Goal: Information Seeking & Learning: Compare options

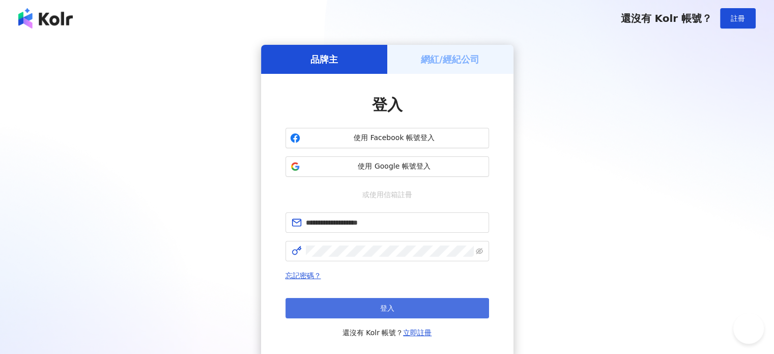
click at [371, 308] on button "登入" at bounding box center [388, 308] width 204 height 20
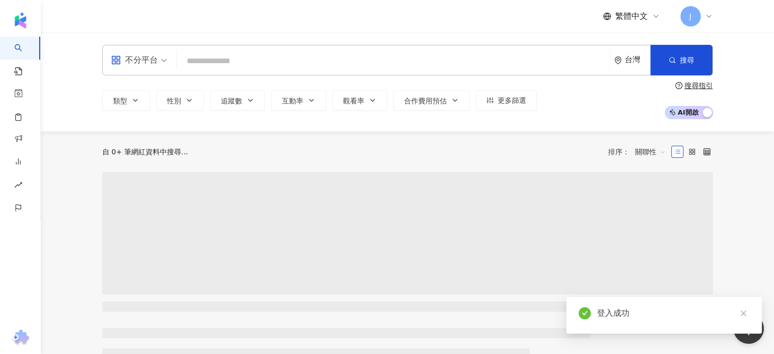
click at [238, 62] on input "search" at bounding box center [393, 60] width 424 height 19
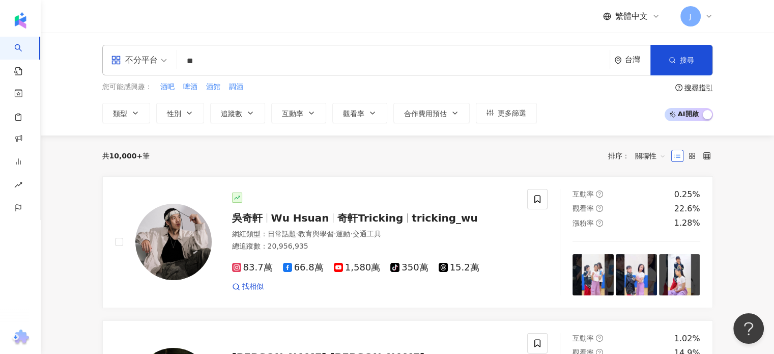
type input "*"
type input "**"
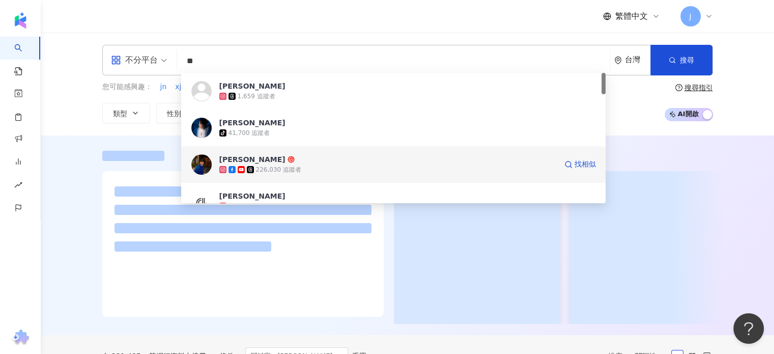
click at [257, 165] on div "226,030 追蹤者" at bounding box center [278, 169] width 45 height 9
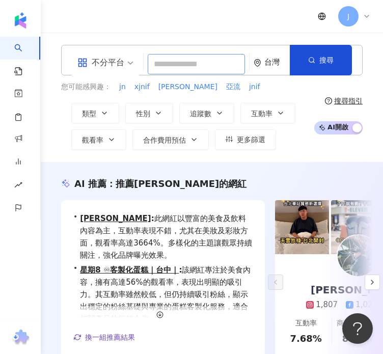
click at [205, 62] on input "search" at bounding box center [196, 64] width 97 height 20
type input "*"
type input "*****"
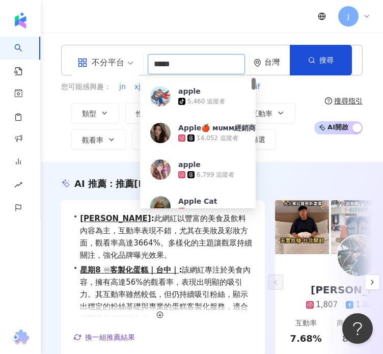
drag, startPoint x: 173, startPoint y: 61, endPoint x: 138, endPoint y: 58, distance: 34.2
click at [138, 58] on div "不分平台 ***** 台灣 搜尋 d1a6b69f-c239-4fd8-982c-b9d63924f0a6 apple tiktok-icon 5,460 追…" at bounding box center [211, 60] width 301 height 31
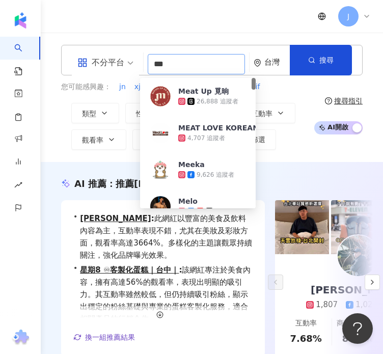
drag, startPoint x: 164, startPoint y: 61, endPoint x: 103, endPoint y: 62, distance: 61.1
click at [103, 62] on div "不分平台 *** 台灣 搜尋 70d8024d-fed9-41b6-af55-0e823da88e07 Meat Up 覓晌 26,888 追蹤者 MEAT …" at bounding box center [211, 60] width 301 height 31
paste input "**********"
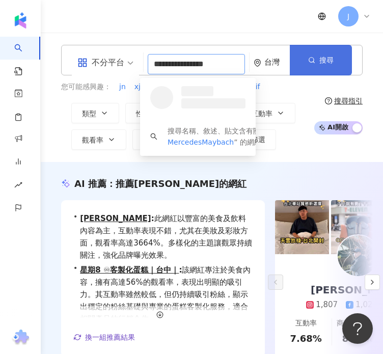
type input "**********"
click at [315, 59] on icon "button" at bounding box center [311, 59] width 7 height 7
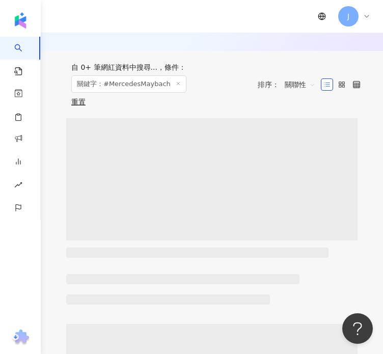
scroll to position [153, 0]
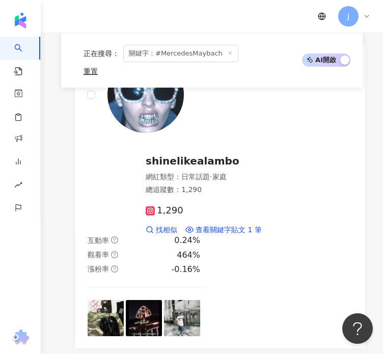
click at [227, 50] on icon at bounding box center [229, 52] width 5 height 5
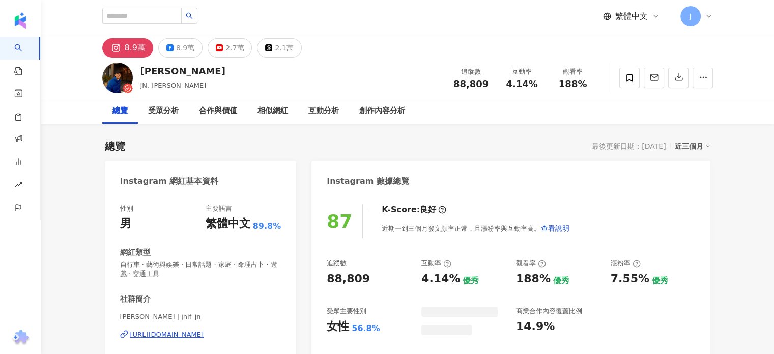
drag, startPoint x: 144, startPoint y: 71, endPoint x: 163, endPoint y: 73, distance: 19.4
click at [143, 71] on div "傑恩" at bounding box center [182, 71] width 85 height 13
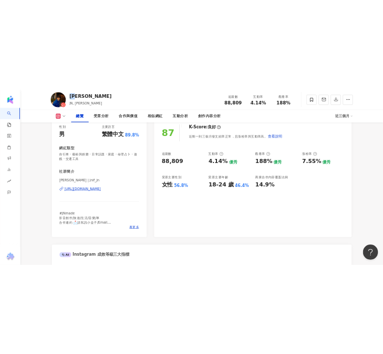
scroll to position [153, 0]
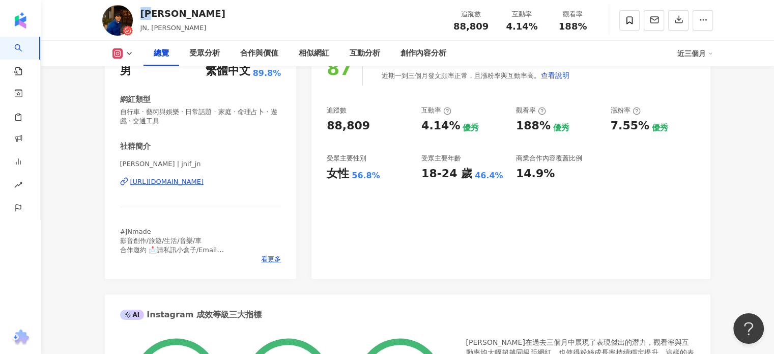
click at [145, 181] on div "https://www.instagram.com/jnif_jn/" at bounding box center [167, 181] width 74 height 9
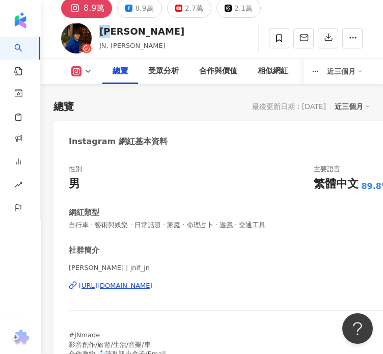
scroll to position [51, 0]
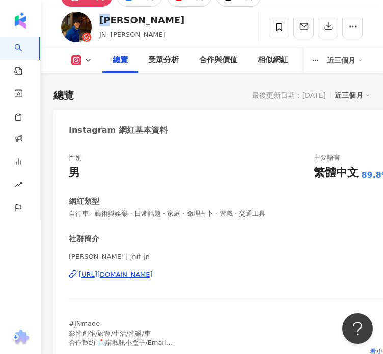
click at [99, 272] on div "https://www.instagram.com/jnif_jn/" at bounding box center [116, 274] width 74 height 9
click at [140, 276] on div "https://www.instagram.com/jnif_jn/" at bounding box center [116, 274] width 74 height 9
click at [279, 65] on div "相似網紅" at bounding box center [273, 60] width 31 height 12
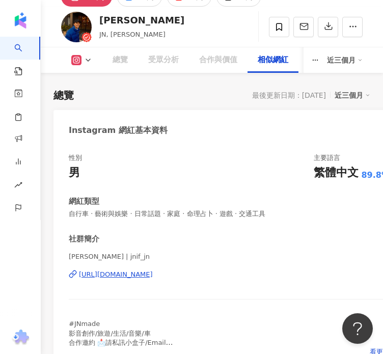
scroll to position [2669, 0]
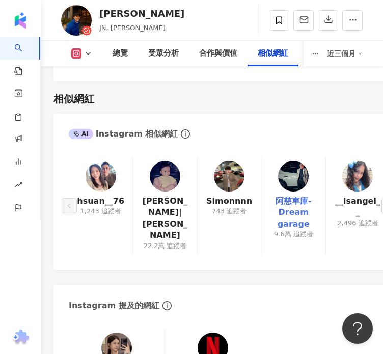
click at [297, 195] on link "阿慈車庫-Dream garage" at bounding box center [293, 212] width 47 height 34
click at [239, 195] on link "Simonnnn" at bounding box center [229, 200] width 46 height 11
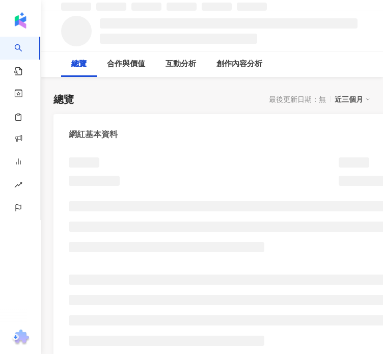
scroll to position [51, 0]
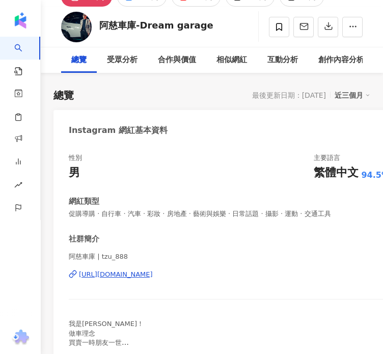
click at [153, 270] on div "https://www.instagram.com/tzu_888/" at bounding box center [116, 274] width 74 height 9
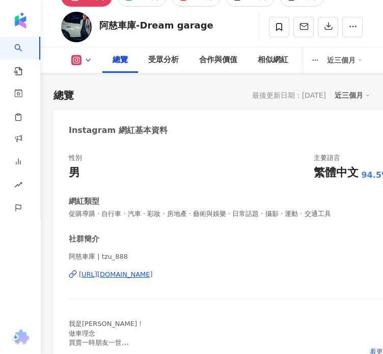
scroll to position [141, 0]
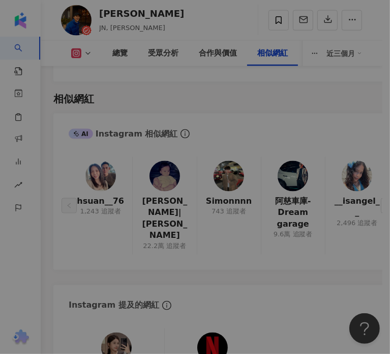
scroll to position [2669, 0]
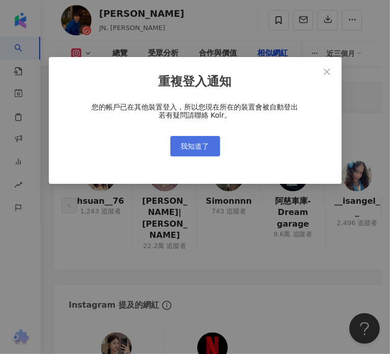
click at [206, 142] on span "我知道了" at bounding box center [195, 146] width 29 height 8
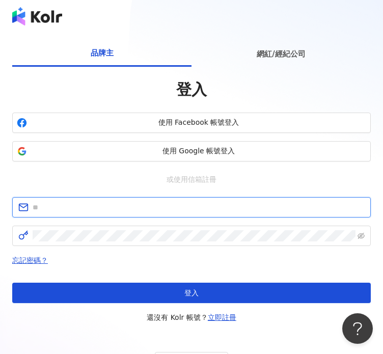
type input "**********"
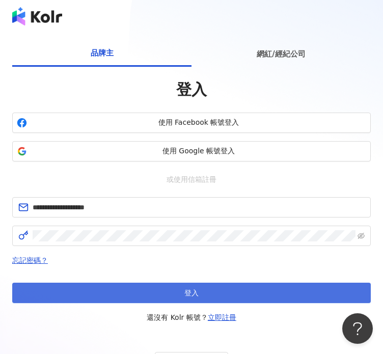
click at [178, 289] on button "登入" at bounding box center [191, 292] width 358 height 20
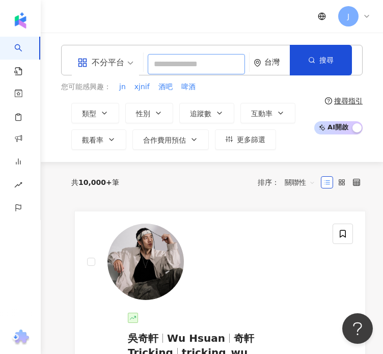
click at [191, 62] on input "search" at bounding box center [196, 64] width 97 height 20
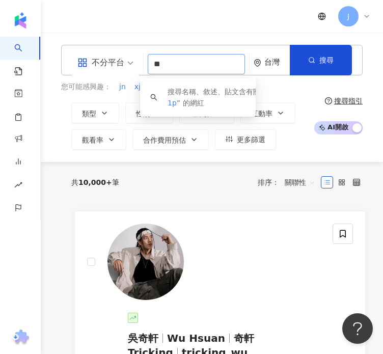
type input "*"
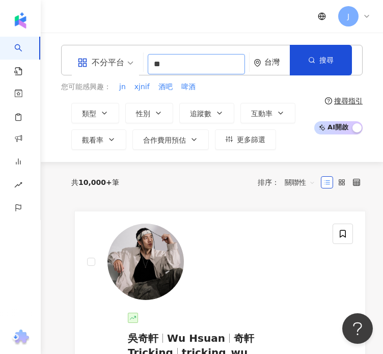
type input "**"
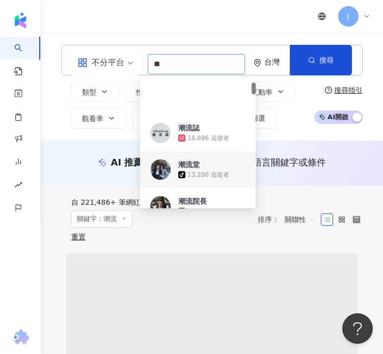
scroll to position [102, 0]
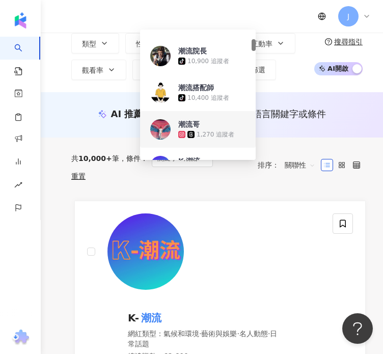
click at [212, 177] on div "重置" at bounding box center [142, 176] width 162 height 8
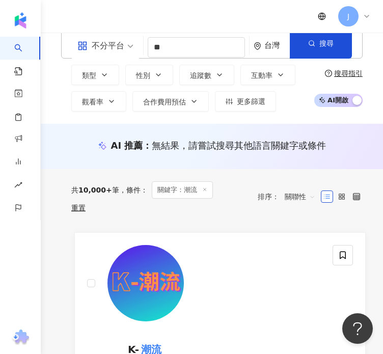
scroll to position [0, 0]
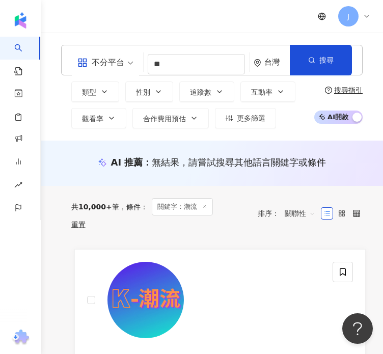
click at [204, 205] on icon at bounding box center [204, 206] width 5 height 5
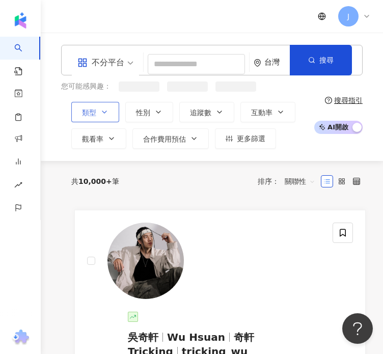
click at [100, 112] on icon "button" at bounding box center [104, 112] width 8 height 8
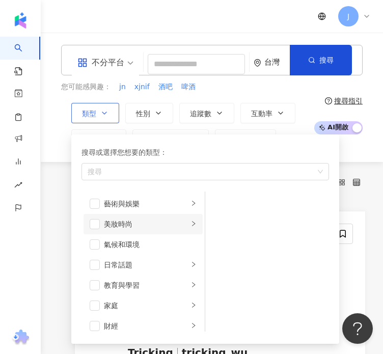
click at [128, 223] on div "美妝時尚" at bounding box center [146, 223] width 84 height 11
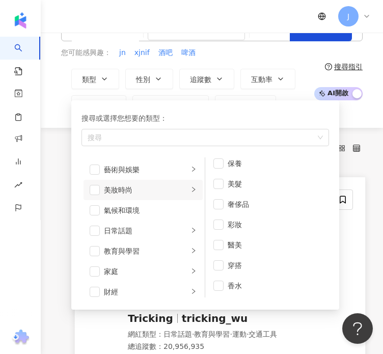
scroll to position [51, 0]
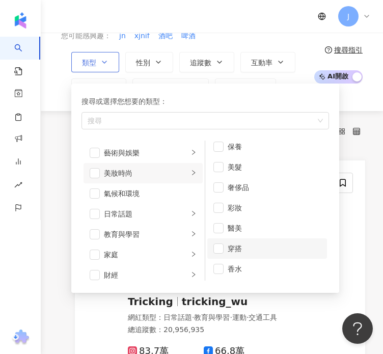
click at [213, 243] on span "button" at bounding box center [218, 248] width 10 height 10
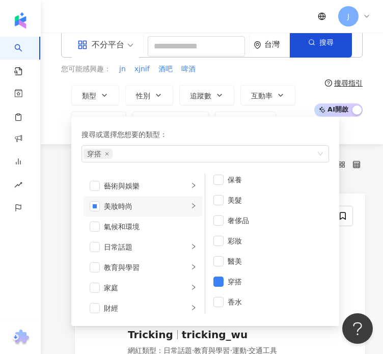
scroll to position [0, 0]
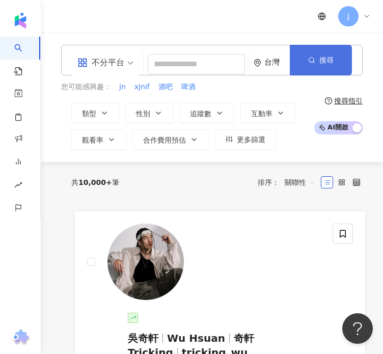
click at [327, 61] on button "搜尋" at bounding box center [321, 60] width 62 height 31
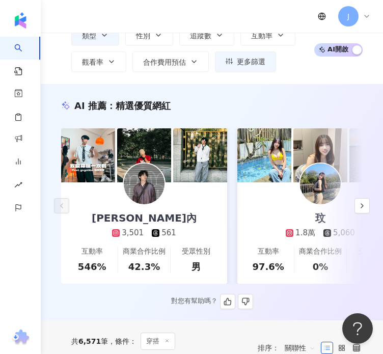
scroll to position [102, 0]
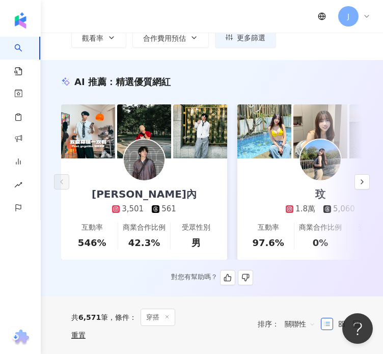
click at [374, 186] on div "AI 推薦 ： 精選優質網紅 林水內 3,501 561 互動率 546% 商業合作比例 42.3% 受眾性別 男 玟 1.8萬 5,060 互動率 97.6…" at bounding box center [212, 180] width 342 height 210
click at [366, 187] on button "button" at bounding box center [361, 181] width 15 height 15
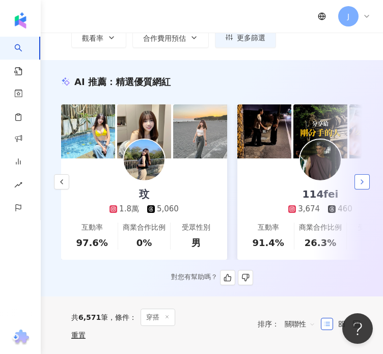
click at [364, 186] on icon "button" at bounding box center [362, 182] width 8 height 8
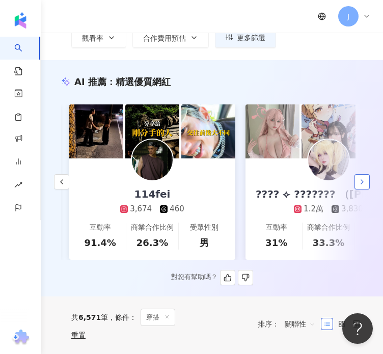
scroll to position [0, 352]
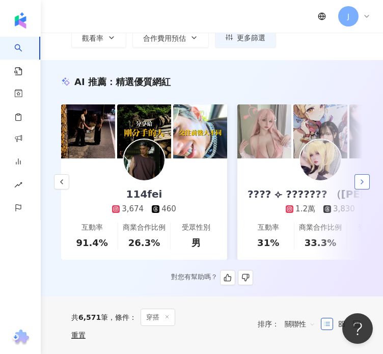
click at [363, 186] on icon "button" at bounding box center [362, 182] width 8 height 8
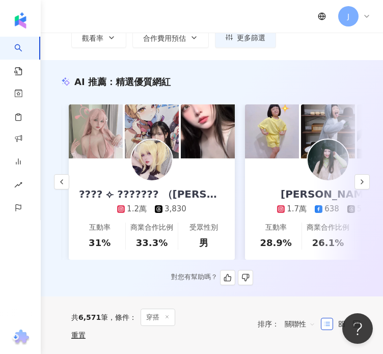
scroll to position [0, 529]
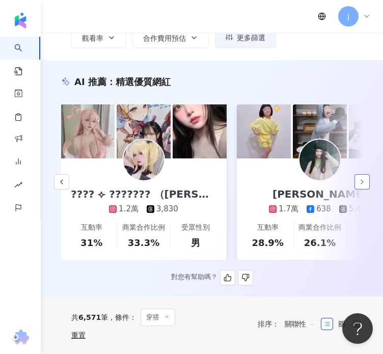
click at [355, 186] on button "button" at bounding box center [361, 181] width 15 height 15
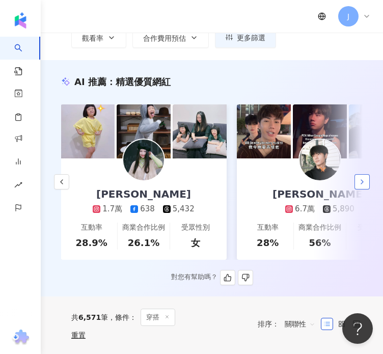
click at [355, 187] on button "button" at bounding box center [361, 181] width 15 height 15
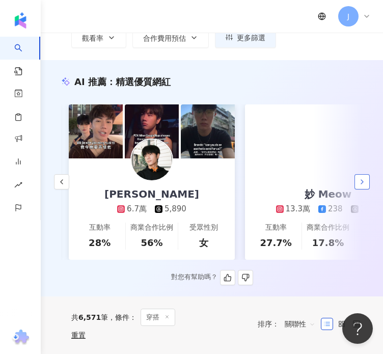
scroll to position [0, 881]
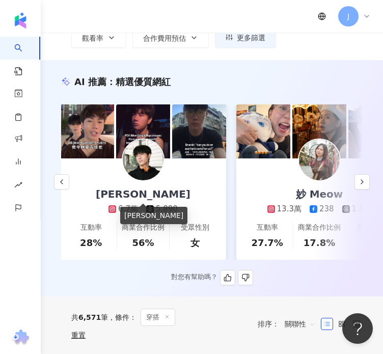
click at [157, 192] on div "Kevin Chou" at bounding box center [143, 194] width 115 height 14
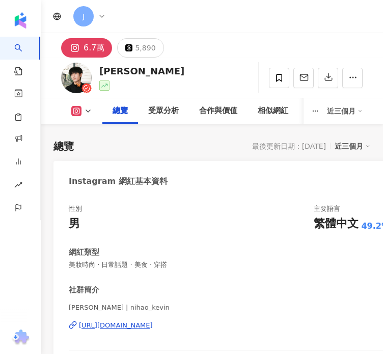
click at [141, 321] on div "[URL][DOMAIN_NAME]" at bounding box center [116, 325] width 74 height 9
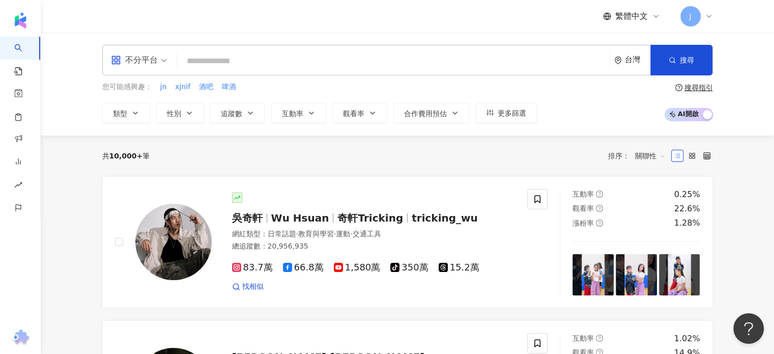
click at [227, 60] on input "search" at bounding box center [393, 60] width 424 height 19
type input "*"
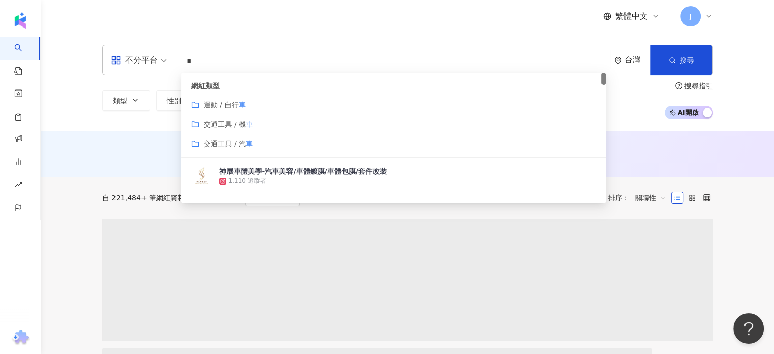
click at [234, 142] on span "交通工具 / 汽" at bounding box center [225, 143] width 43 height 8
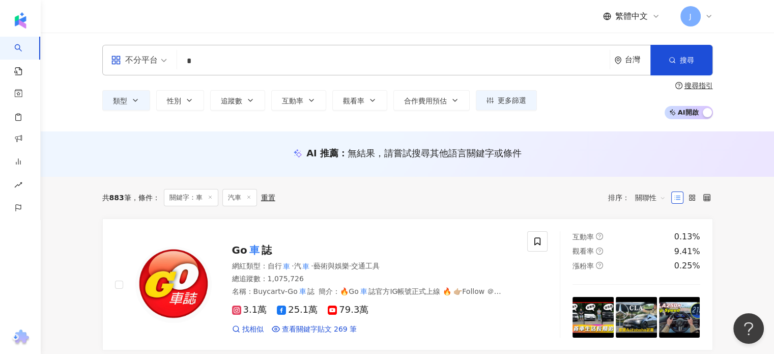
click at [747, 158] on div "AI 推薦 ： 無結果，請嘗試搜尋其他語言關鍵字或條件" at bounding box center [407, 153] width 733 height 45
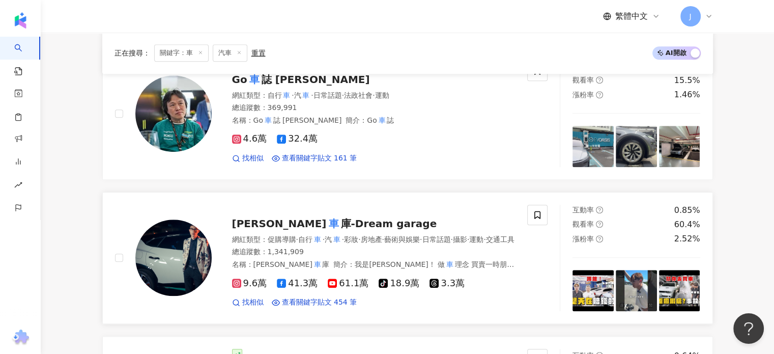
scroll to position [1018, 0]
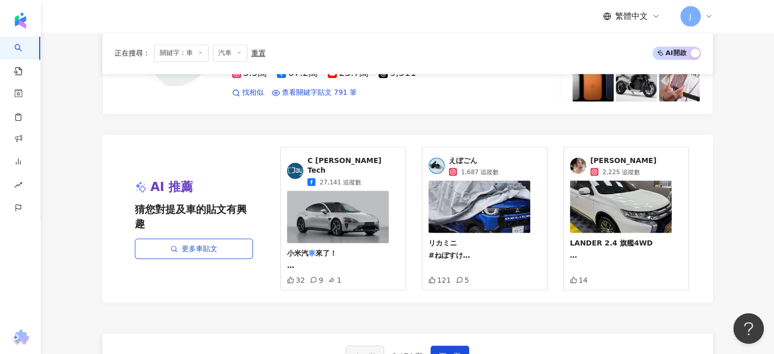
click at [238, 54] on icon at bounding box center [239, 52] width 5 height 5
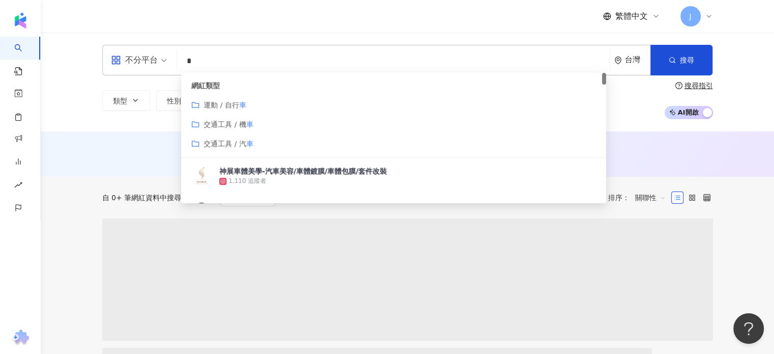
drag, startPoint x: 208, startPoint y: 64, endPoint x: 156, endPoint y: 67, distance: 52.0
click at [156, 67] on div "不分平台 * 台灣 搜尋 customizedTag 45d4809e-f055-499e-a869-73e3b8bc7522 網紅類型 運動 / 自行 車 …" at bounding box center [407, 60] width 611 height 31
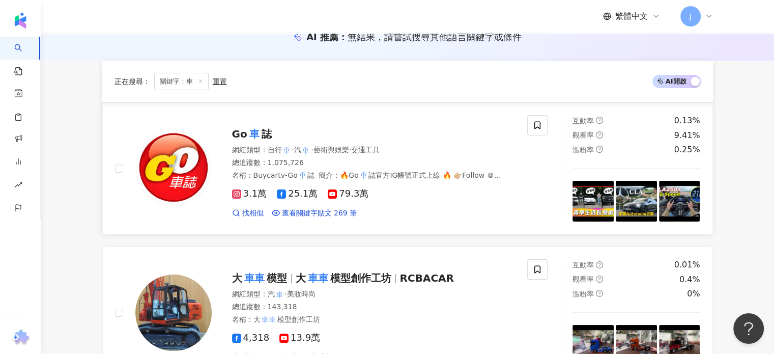
scroll to position [51, 0]
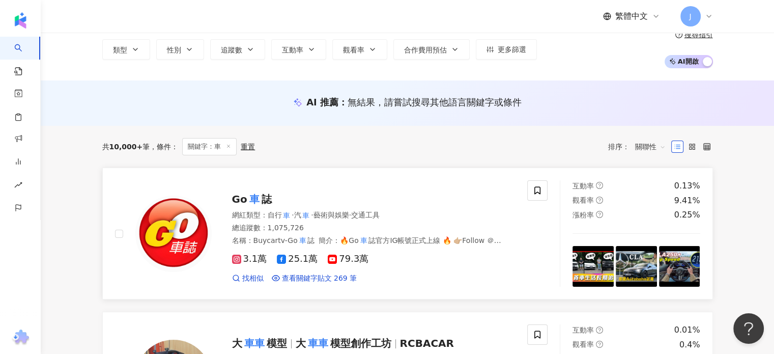
click at [256, 199] on mark "車" at bounding box center [254, 199] width 14 height 16
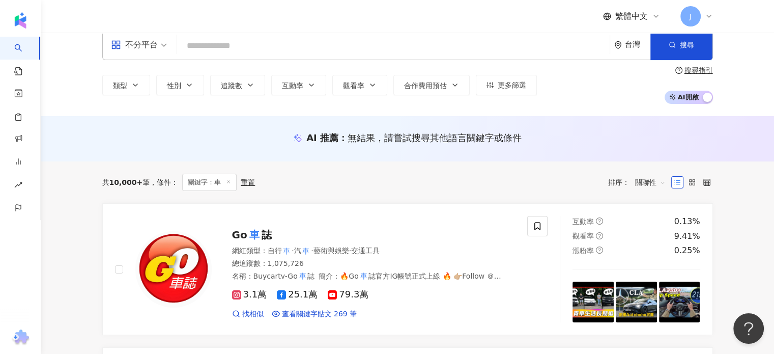
scroll to position [0, 0]
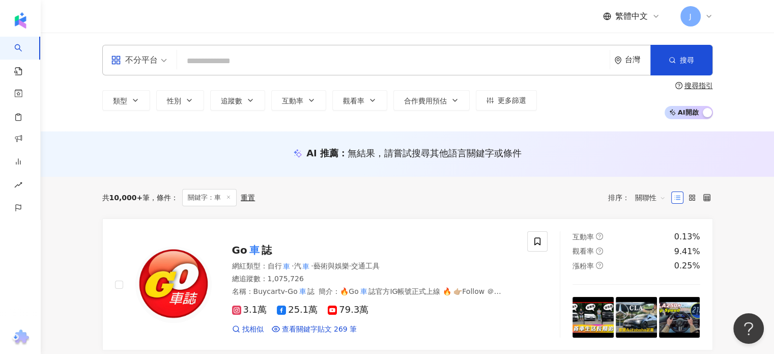
click at [234, 65] on input "search" at bounding box center [393, 60] width 424 height 19
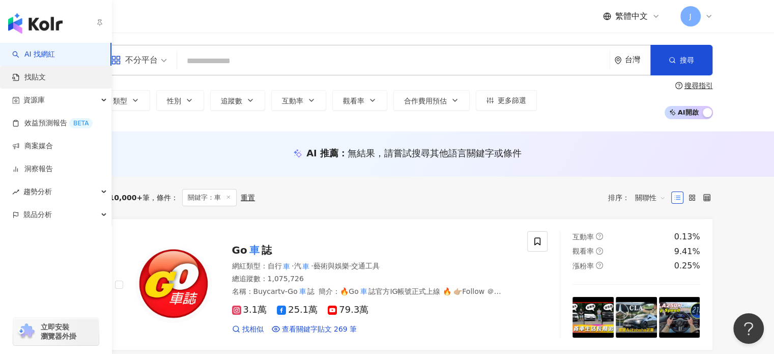
click at [31, 75] on link "找貼文" at bounding box center [29, 77] width 34 height 10
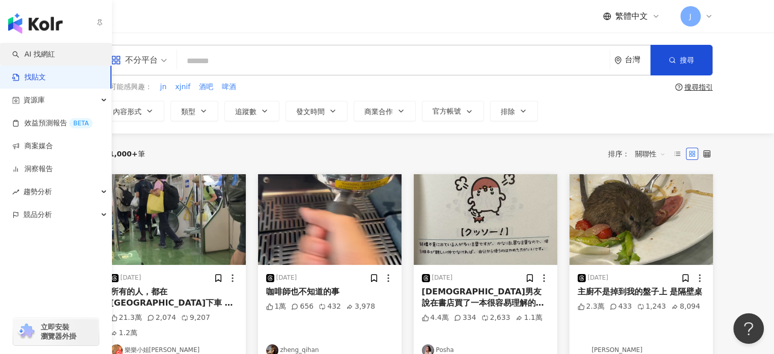
click at [47, 55] on link "AI 找網紅" at bounding box center [33, 54] width 43 height 10
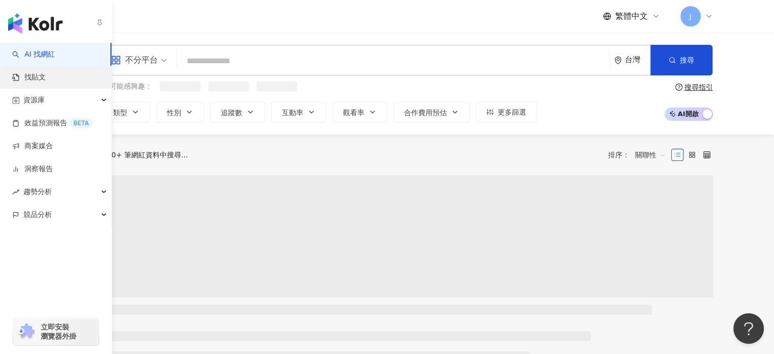
click at [45, 73] on link "找貼文" at bounding box center [29, 77] width 34 height 10
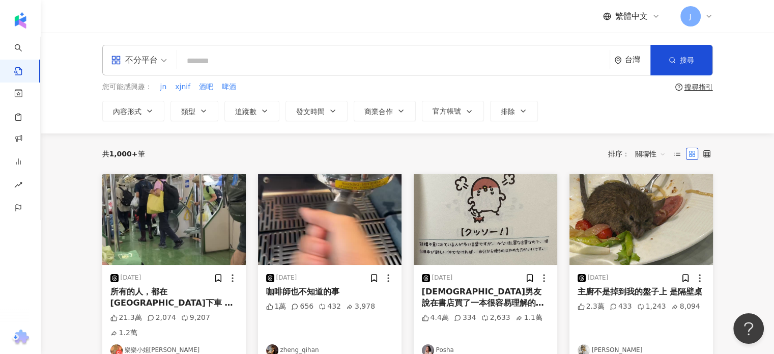
click at [234, 56] on input "search" at bounding box center [393, 61] width 424 height 22
type input "***"
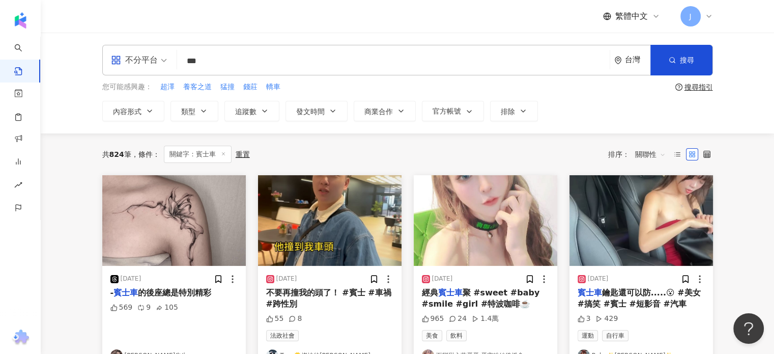
click at [227, 154] on span "關鍵字：賓士車" at bounding box center [198, 154] width 68 height 17
click at [224, 152] on icon at bounding box center [223, 153] width 5 height 5
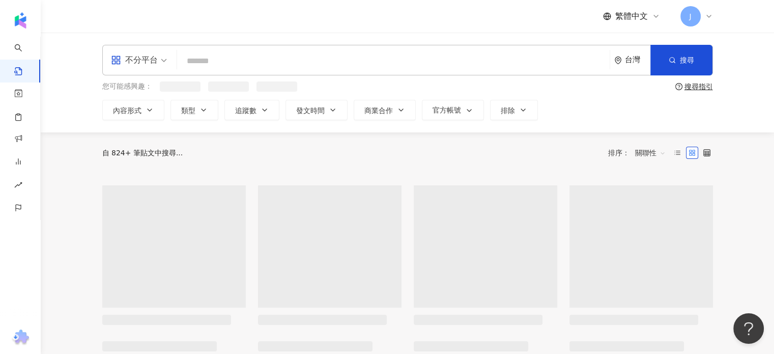
drag, startPoint x: 221, startPoint y: 56, endPoint x: 183, endPoint y: 61, distance: 38.9
click at [183, 61] on input "search" at bounding box center [393, 61] width 424 height 22
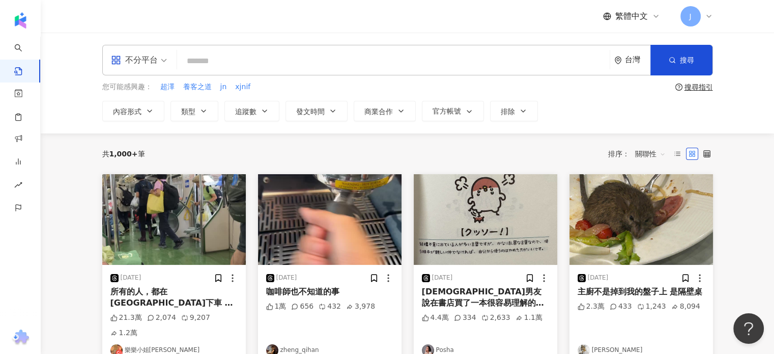
click at [226, 57] on input "search" at bounding box center [393, 61] width 424 height 22
drag, startPoint x: 209, startPoint y: 62, endPoint x: 167, endPoint y: 60, distance: 41.8
click at [167, 60] on div "不分平台 @ * 台灣 搜尋" at bounding box center [407, 60] width 611 height 31
paste input "**********"
type input "**********"
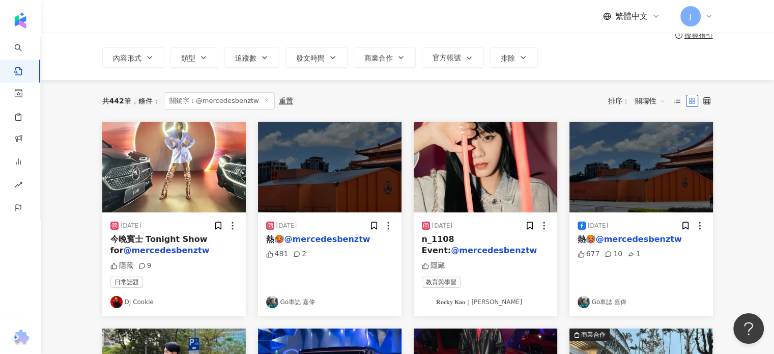
scroll to position [51, 0]
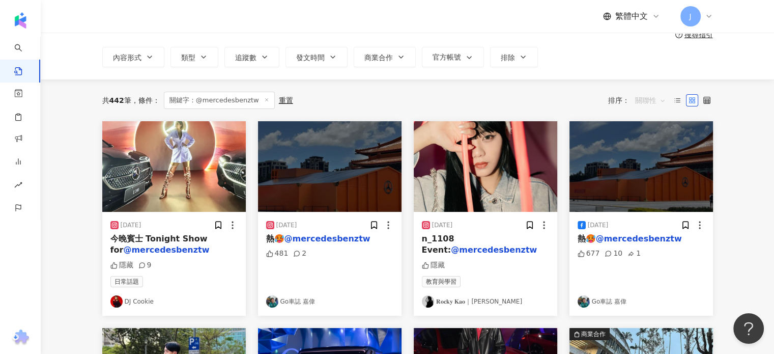
click at [639, 101] on span "關聯性" at bounding box center [650, 100] width 31 height 16
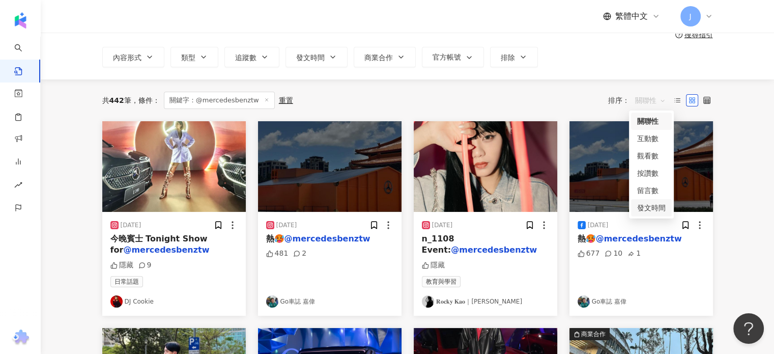
click at [644, 212] on div "發文時間" at bounding box center [651, 207] width 29 height 11
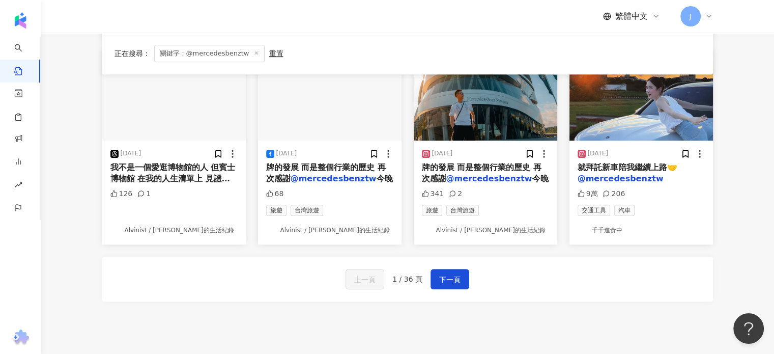
scroll to position [560, 0]
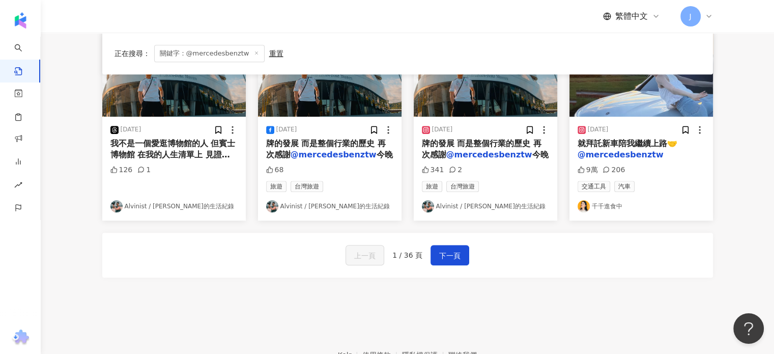
click at [470, 255] on div "上一頁 1 / 36 頁 下一頁" at bounding box center [407, 255] width 611 height 45
click at [451, 252] on span "下一頁" at bounding box center [449, 255] width 21 height 12
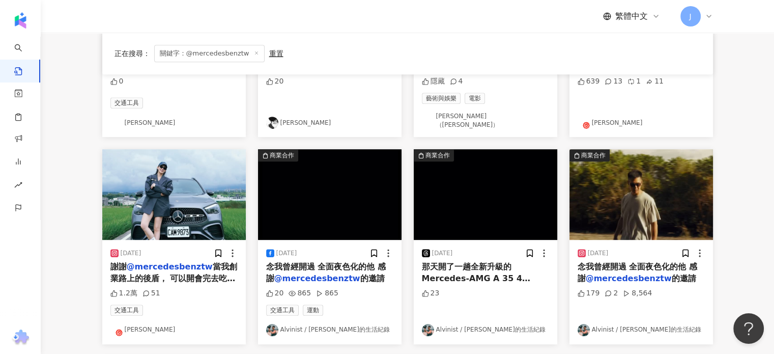
scroll to position [458, 0]
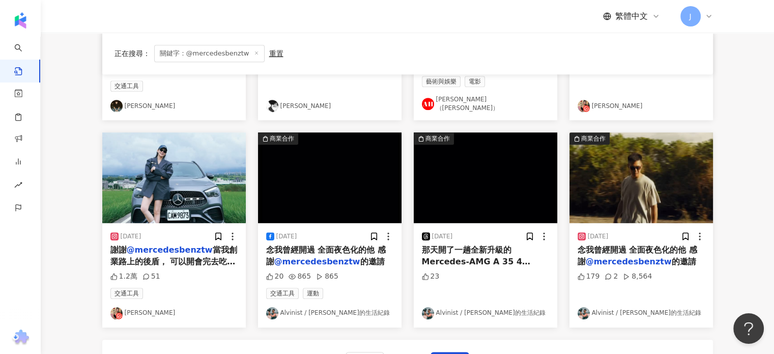
click at [152, 307] on link "Veeda Chang" at bounding box center [173, 313] width 127 height 12
click at [254, 51] on icon at bounding box center [256, 52] width 5 height 5
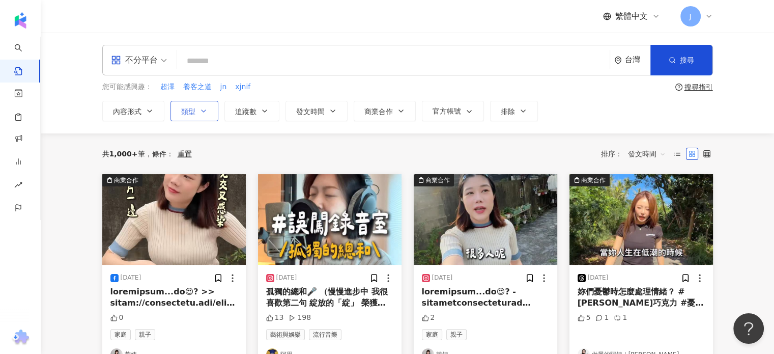
click at [187, 107] on span "類型" at bounding box center [188, 111] width 14 height 8
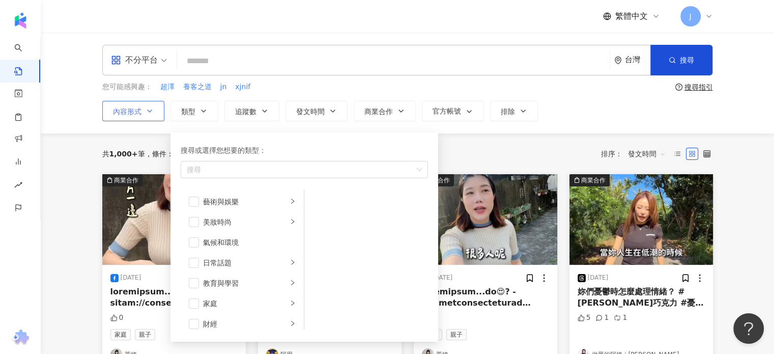
click at [153, 111] on icon "button" at bounding box center [150, 111] width 8 height 8
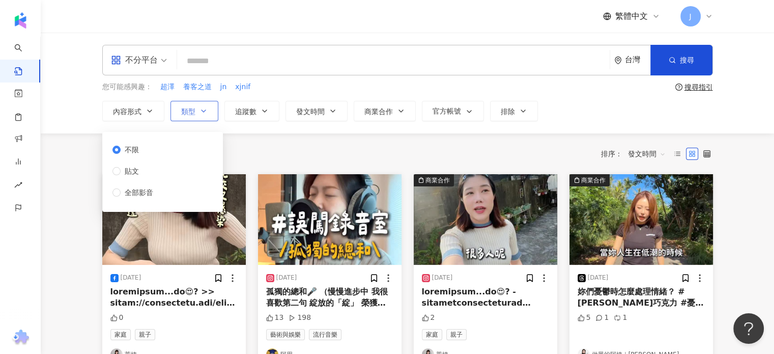
click at [208, 110] on button "類型" at bounding box center [194, 111] width 48 height 20
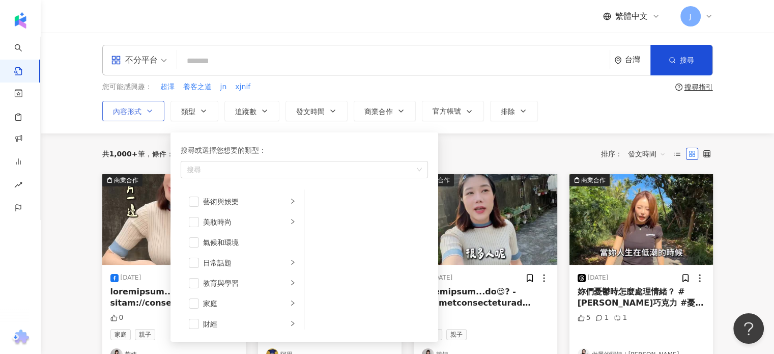
click at [157, 113] on button "內容形式" at bounding box center [133, 111] width 62 height 20
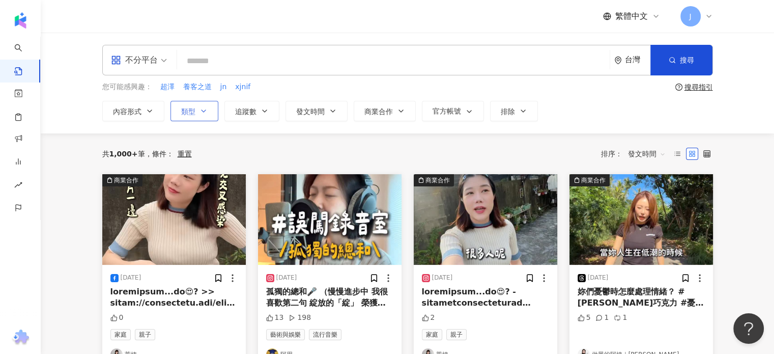
click at [203, 113] on icon "button" at bounding box center [204, 111] width 8 height 8
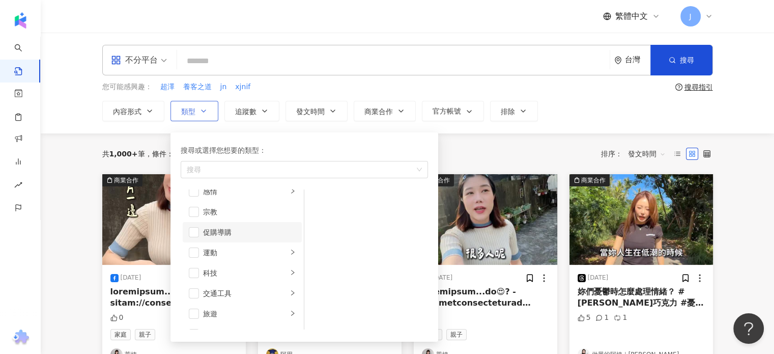
scroll to position [352, 0]
click at [247, 278] on div "交通工具" at bounding box center [245, 276] width 84 height 11
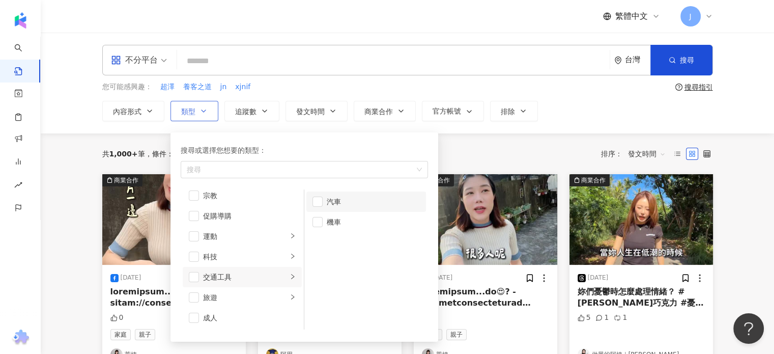
click at [335, 203] on div "汽車" at bounding box center [373, 201] width 93 height 11
click at [507, 139] on div "共 1,000+ 筆 條件 ： 重置 排序： 發文時間" at bounding box center [407, 153] width 611 height 41
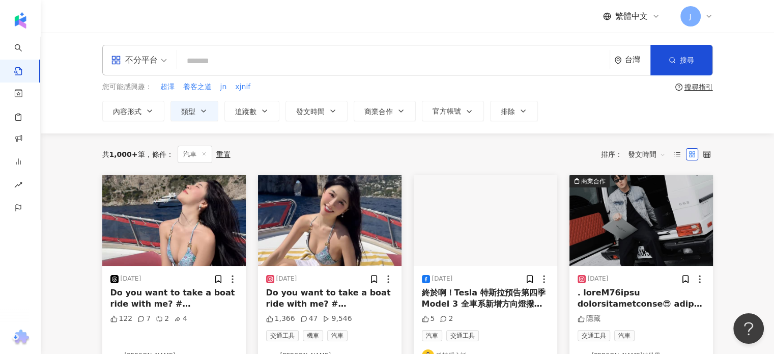
scroll to position [51, 0]
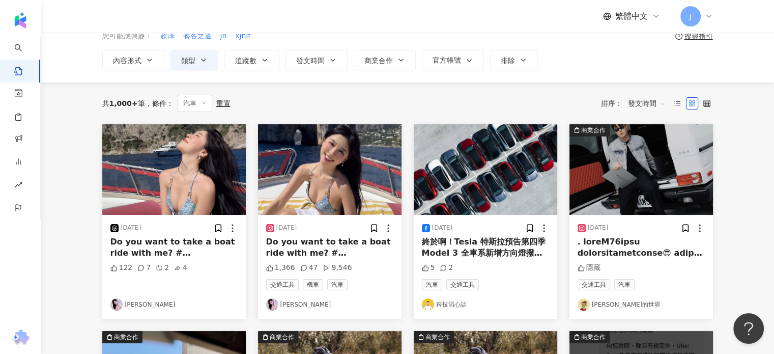
click at [594, 303] on link "布萊恩的世界" at bounding box center [641, 304] width 127 height 12
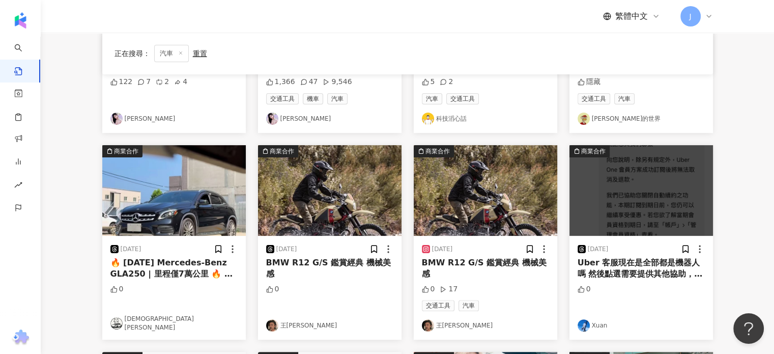
scroll to position [254, 0]
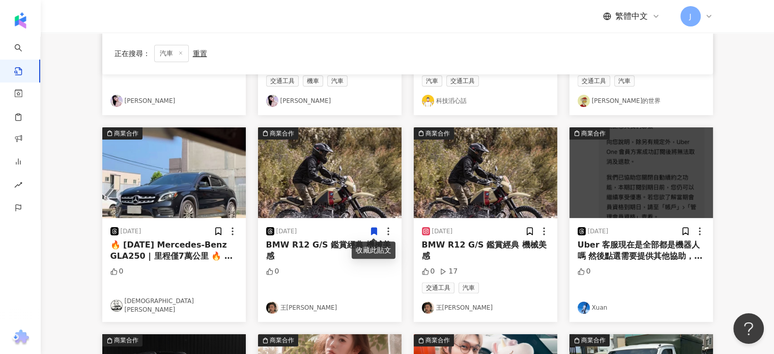
click at [377, 232] on icon at bounding box center [373, 230] width 9 height 9
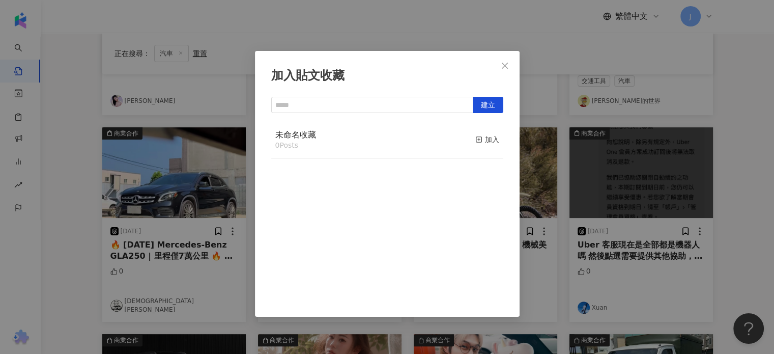
click at [507, 61] on button "Close" at bounding box center [505, 65] width 20 height 20
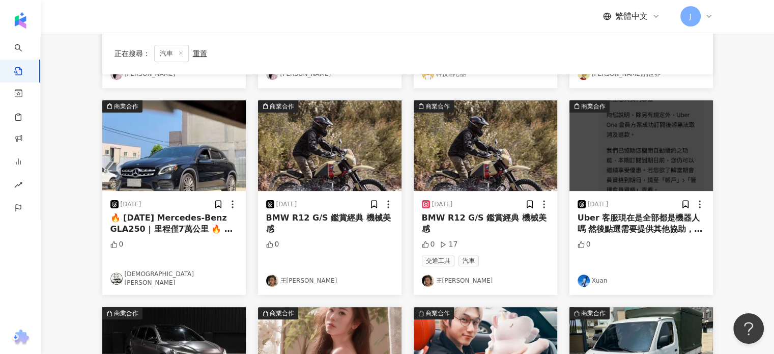
scroll to position [305, 0]
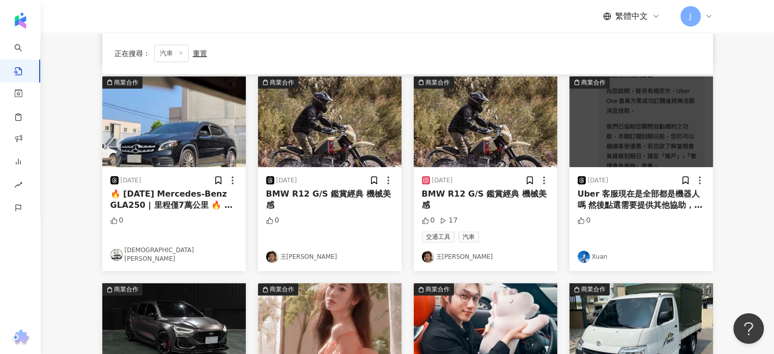
click at [601, 250] on link "Xuan" at bounding box center [641, 256] width 127 height 12
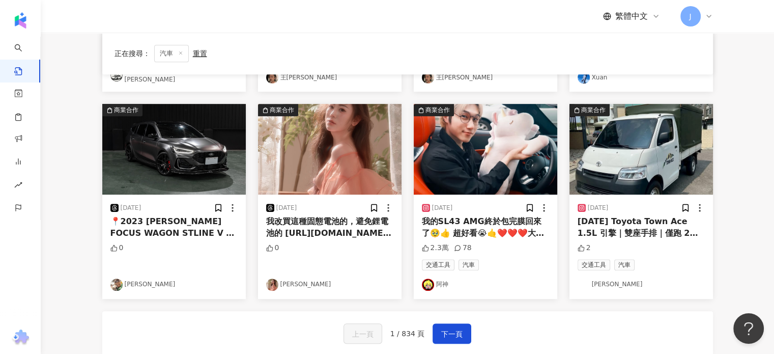
scroll to position [509, 0]
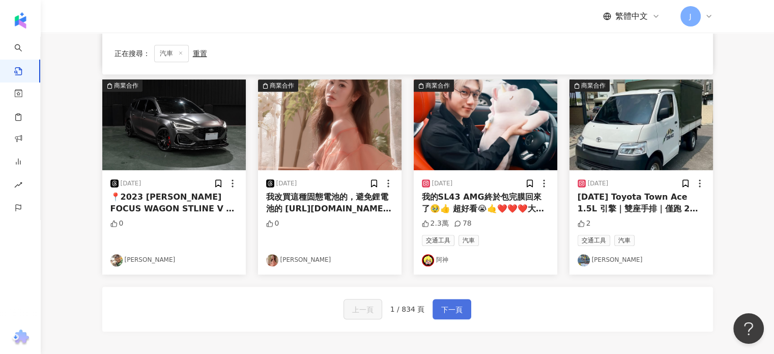
click at [453, 303] on span "下一頁" at bounding box center [451, 309] width 21 height 12
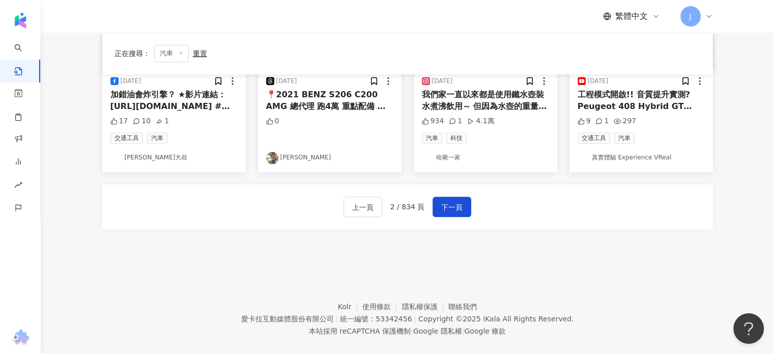
scroll to position [623, 0]
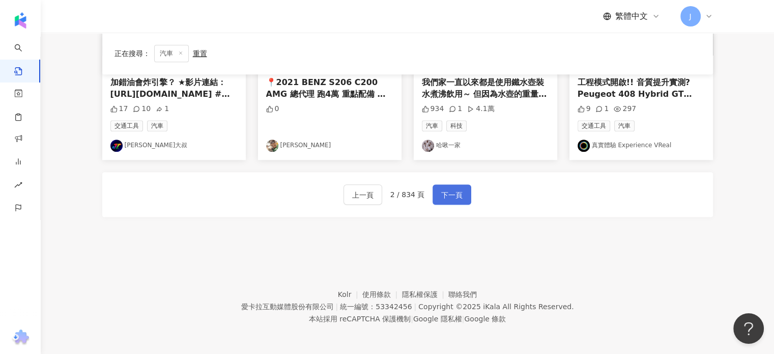
click at [446, 197] on span "下一頁" at bounding box center [451, 195] width 21 height 12
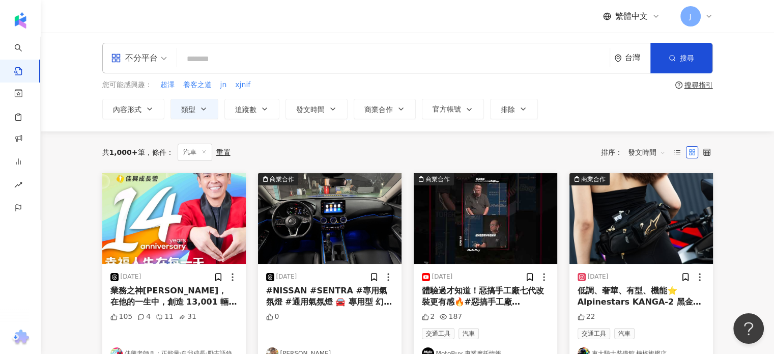
scroll to position [0, 0]
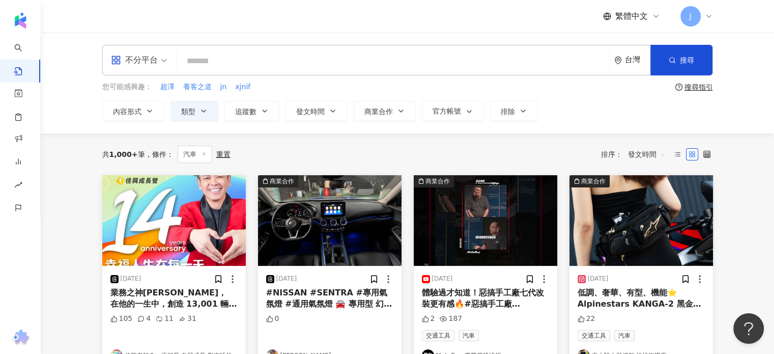
click at [203, 153] on line at bounding box center [204, 153] width 3 height 3
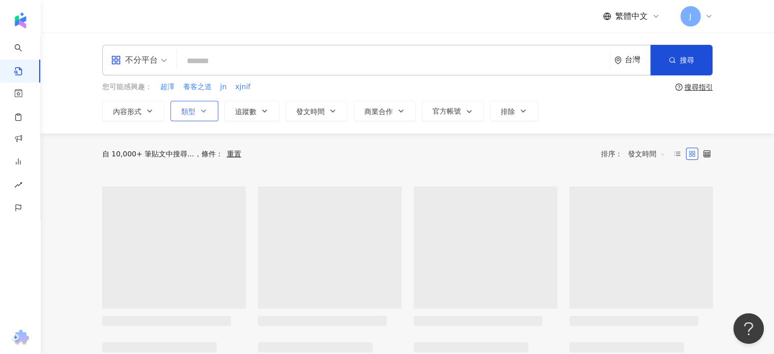
click at [204, 110] on icon "button" at bounding box center [204, 111] width 4 height 2
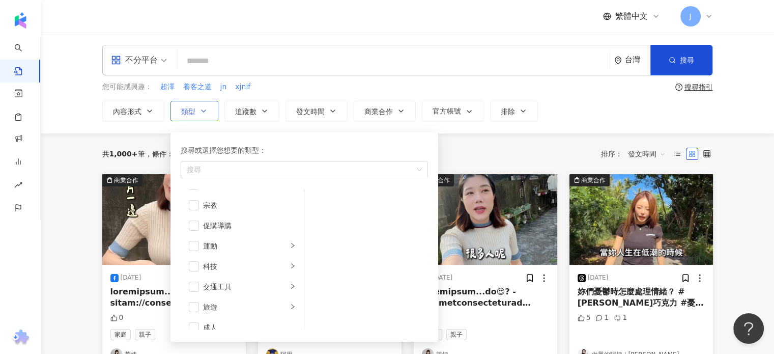
scroll to position [352, 0]
click at [232, 271] on div "交通工具" at bounding box center [245, 276] width 84 height 11
click at [320, 207] on li "汽車" at bounding box center [366, 201] width 120 height 20
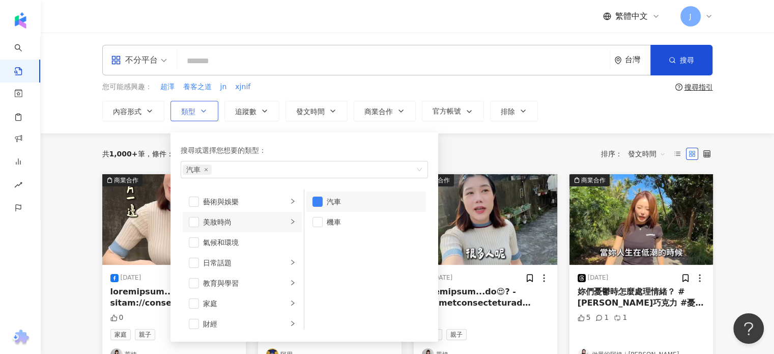
click at [230, 228] on li "美妝時尚" at bounding box center [242, 222] width 119 height 20
click at [329, 301] on div "穿搭" at bounding box center [373, 297] width 93 height 11
click at [489, 134] on div "共 1,000+ 筆 條件 ： 重置 排序： 發文時間" at bounding box center [407, 153] width 611 height 41
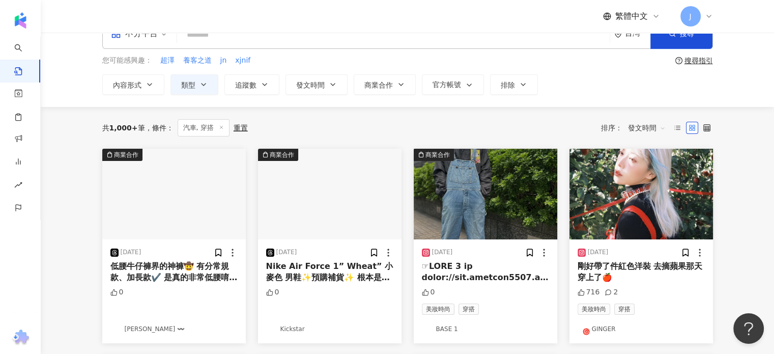
scroll to position [51, 0]
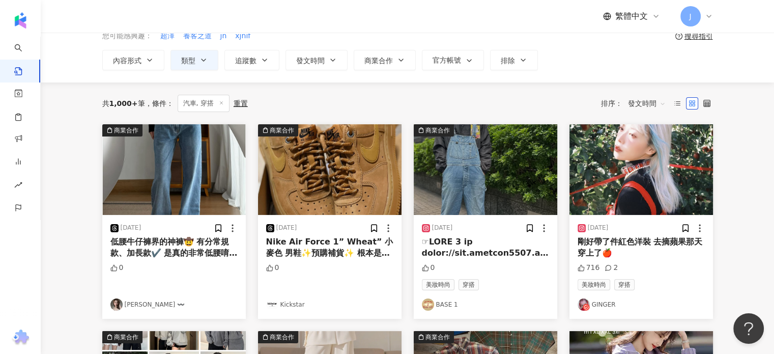
click at [449, 305] on link "BASE 1" at bounding box center [485, 304] width 127 height 12
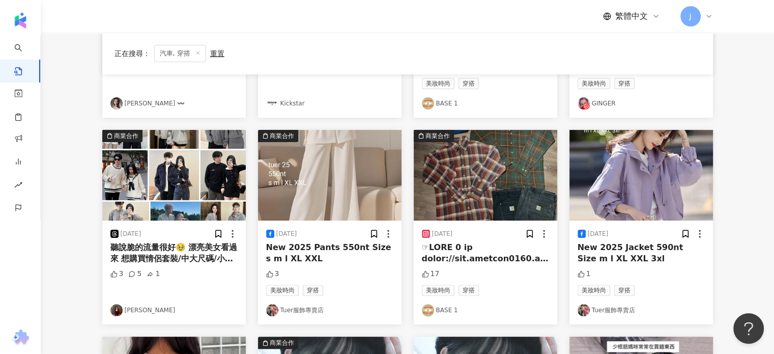
scroll to position [254, 0]
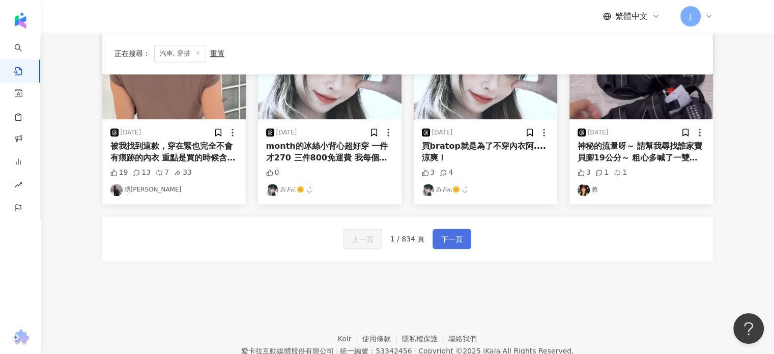
click at [444, 239] on span "下一頁" at bounding box center [451, 239] width 21 height 12
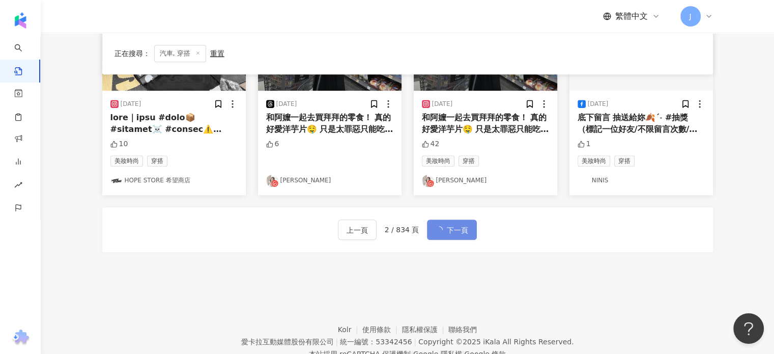
scroll to position [579, 0]
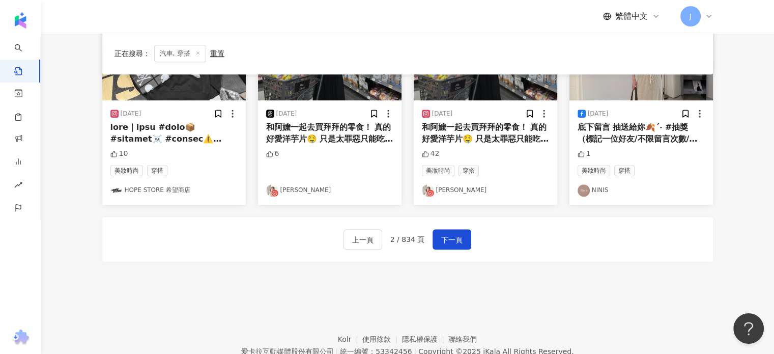
click at [192, 53] on span "汽車, 穿搭" at bounding box center [180, 53] width 52 height 17
click at [197, 53] on line at bounding box center [197, 53] width 3 height 3
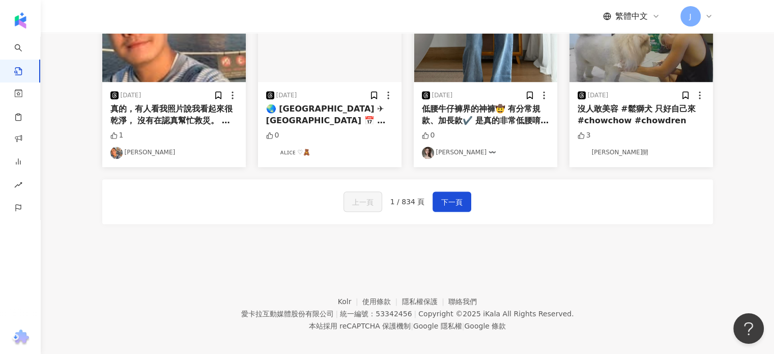
scroll to position [604, 0]
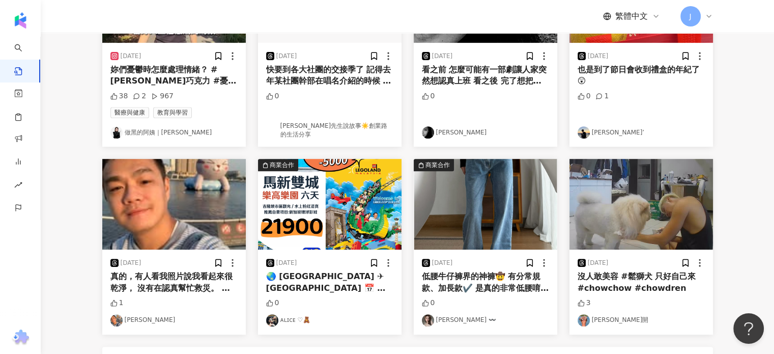
scroll to position [451, 0]
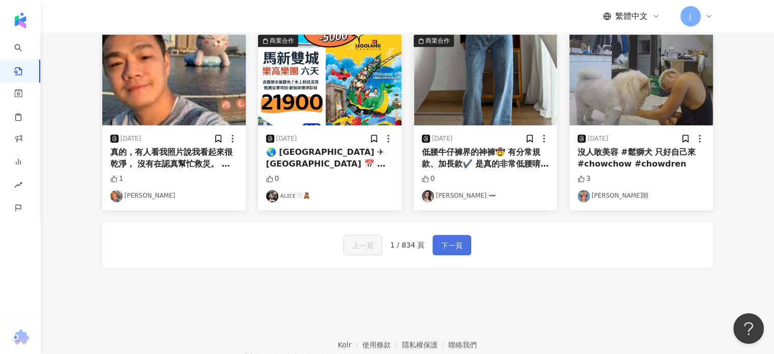
click at [442, 248] on span "下一頁" at bounding box center [451, 245] width 21 height 12
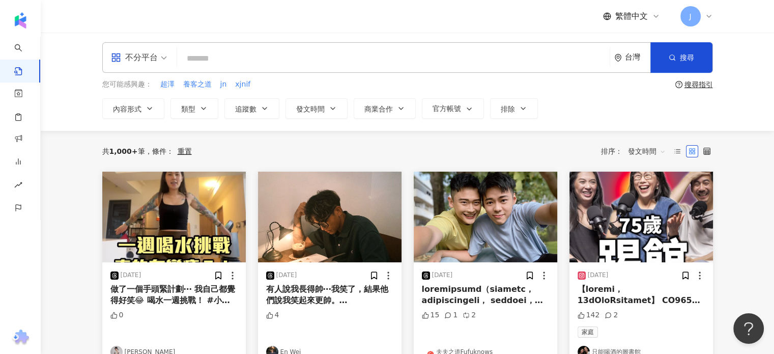
scroll to position [0, 0]
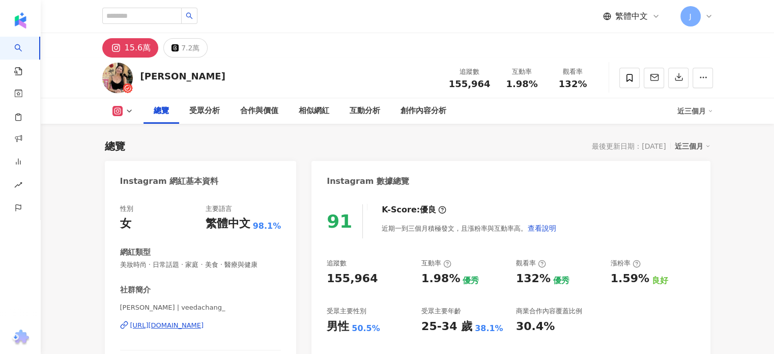
scroll to position [102, 0]
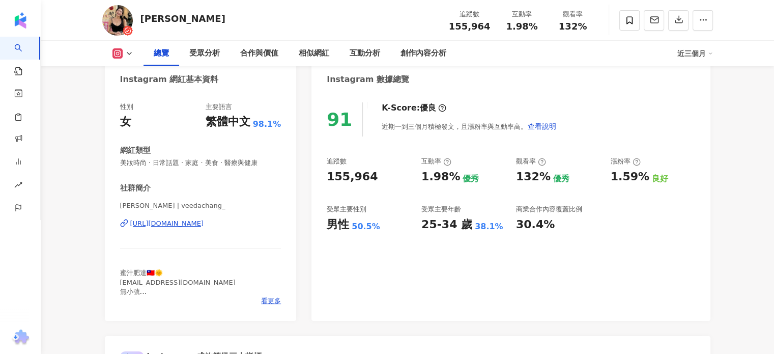
click at [204, 225] on div "[URL][DOMAIN_NAME]" at bounding box center [167, 223] width 74 height 9
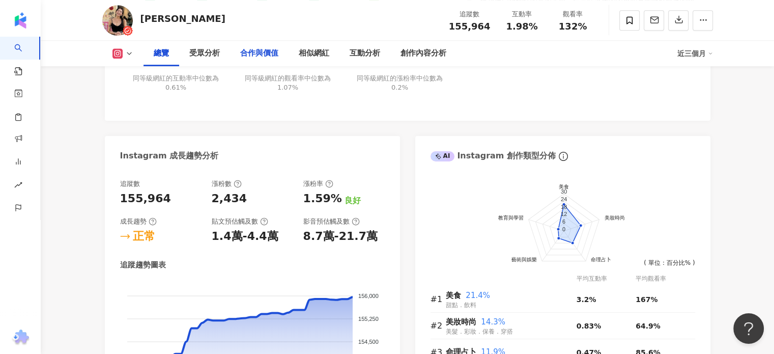
scroll to position [509, 0]
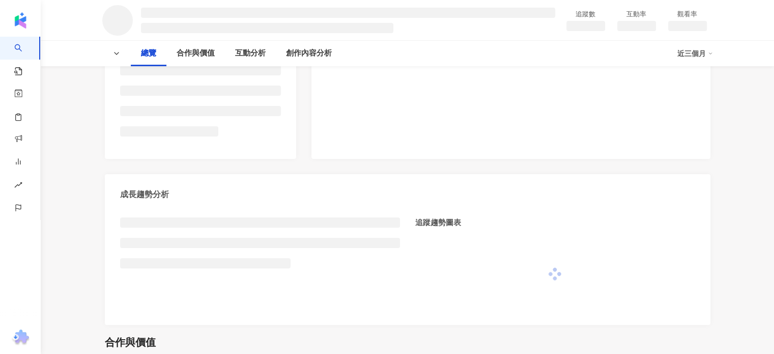
scroll to position [244, 0]
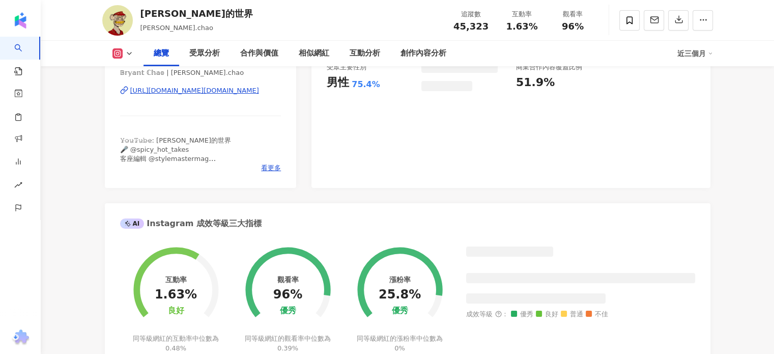
click at [184, 95] on div "[URL][DOMAIN_NAME][DOMAIN_NAME]" at bounding box center [194, 90] width 129 height 9
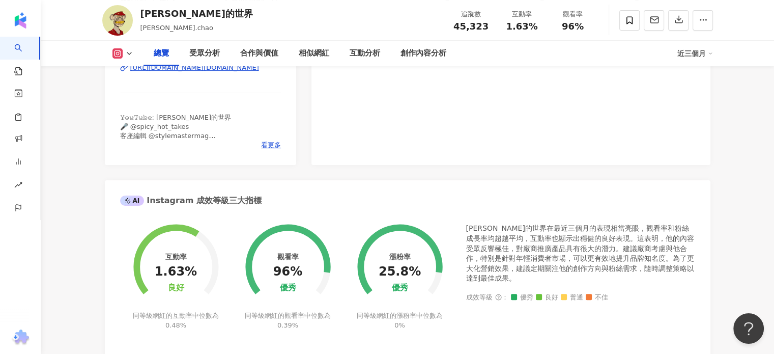
scroll to position [407, 0]
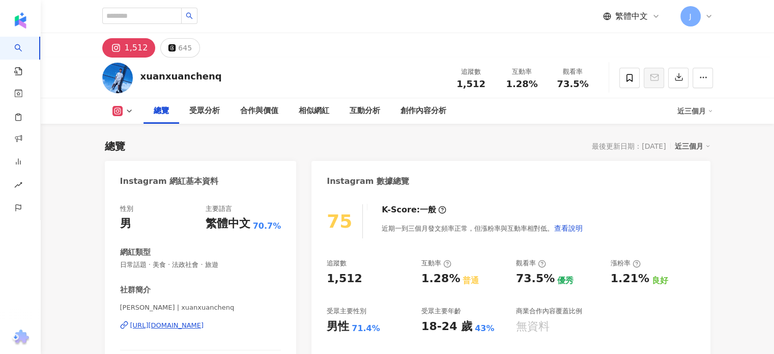
scroll to position [51, 0]
